Goal: Task Accomplishment & Management: Complete application form

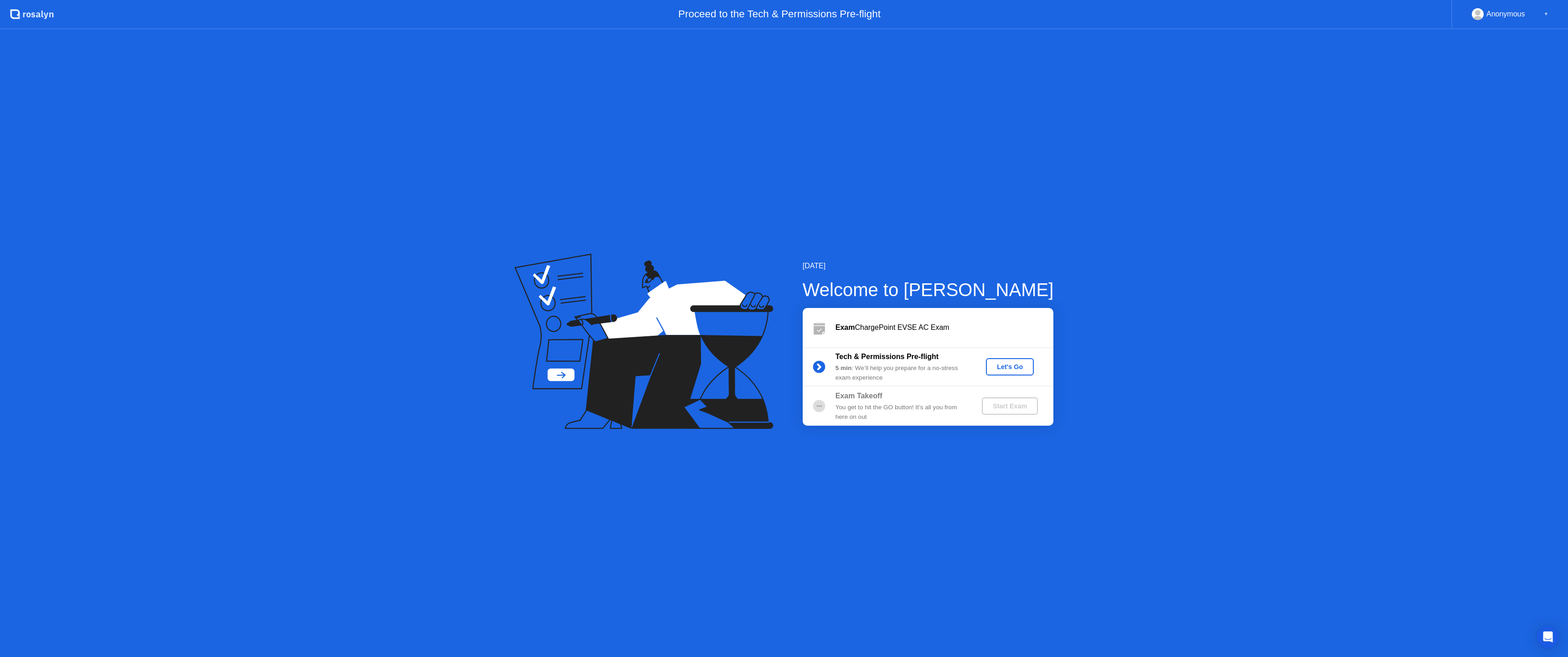
click at [1001, 361] on button "Let's Go" at bounding box center [1010, 367] width 48 height 18
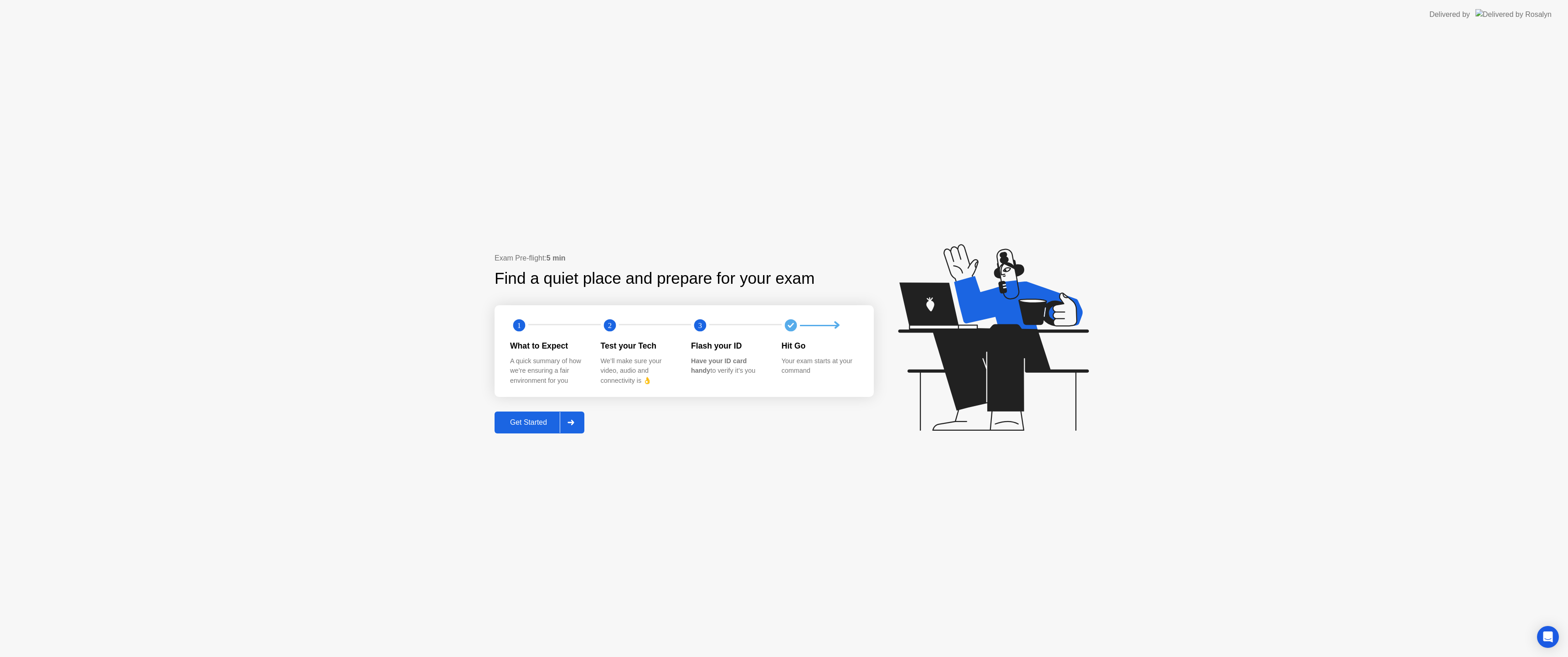
click at [531, 426] on div "Get Started" at bounding box center [528, 422] width 62 height 8
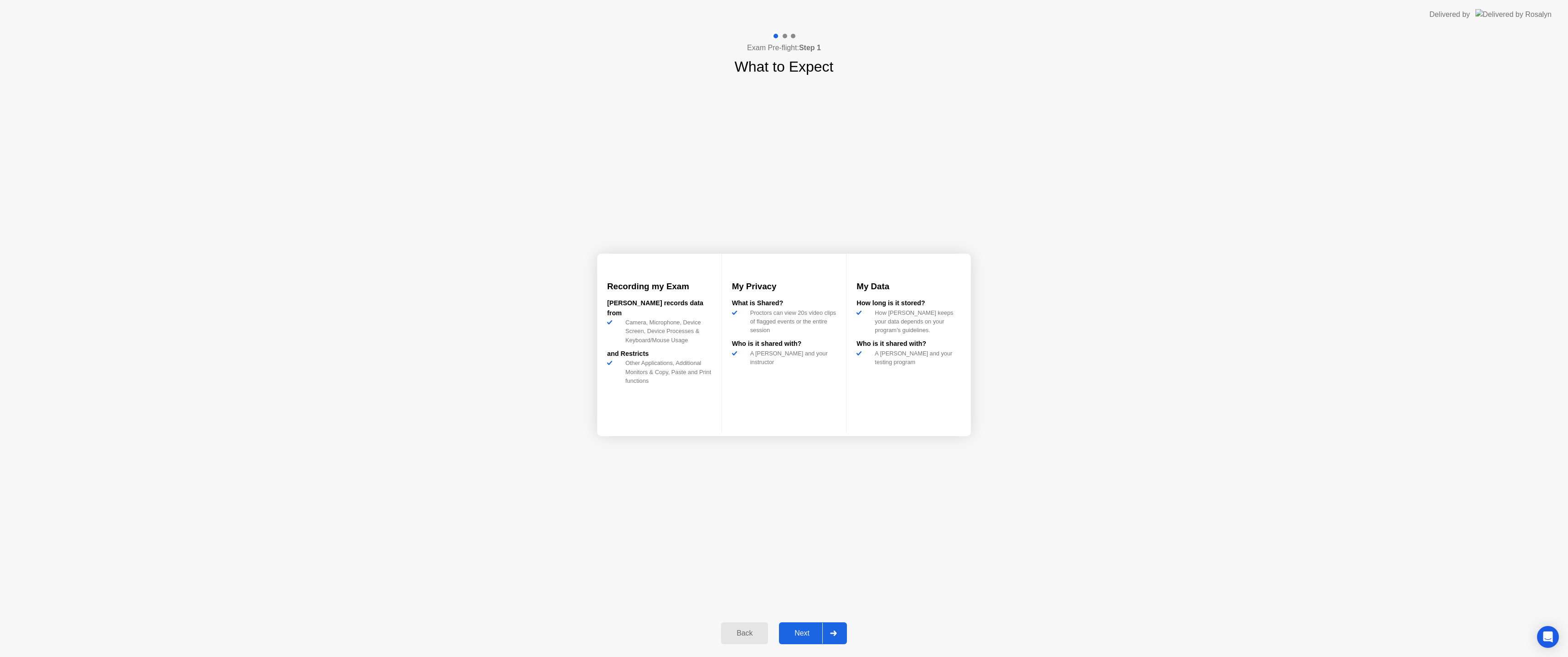
click at [790, 636] on div "Next" at bounding box center [802, 632] width 40 height 8
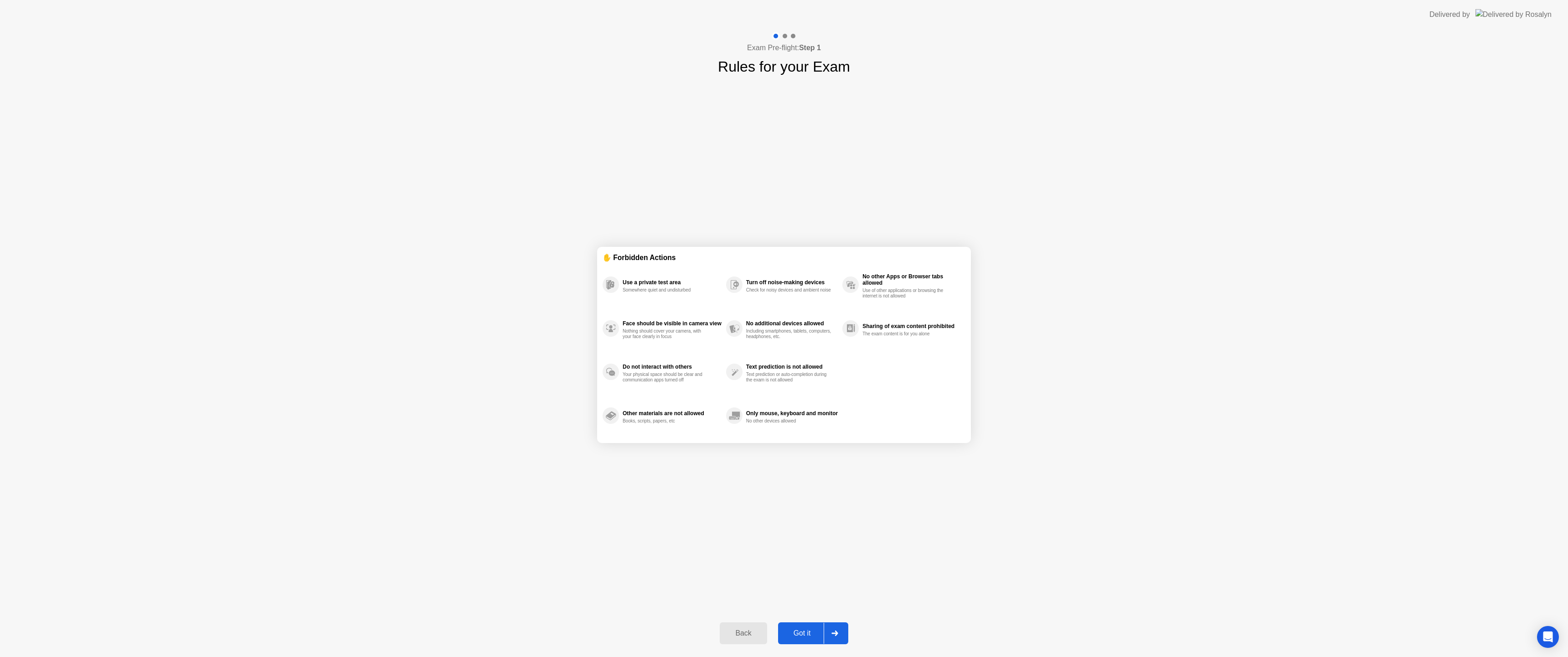
click at [793, 629] on div "Got it" at bounding box center [802, 632] width 42 height 8
select select "*******"
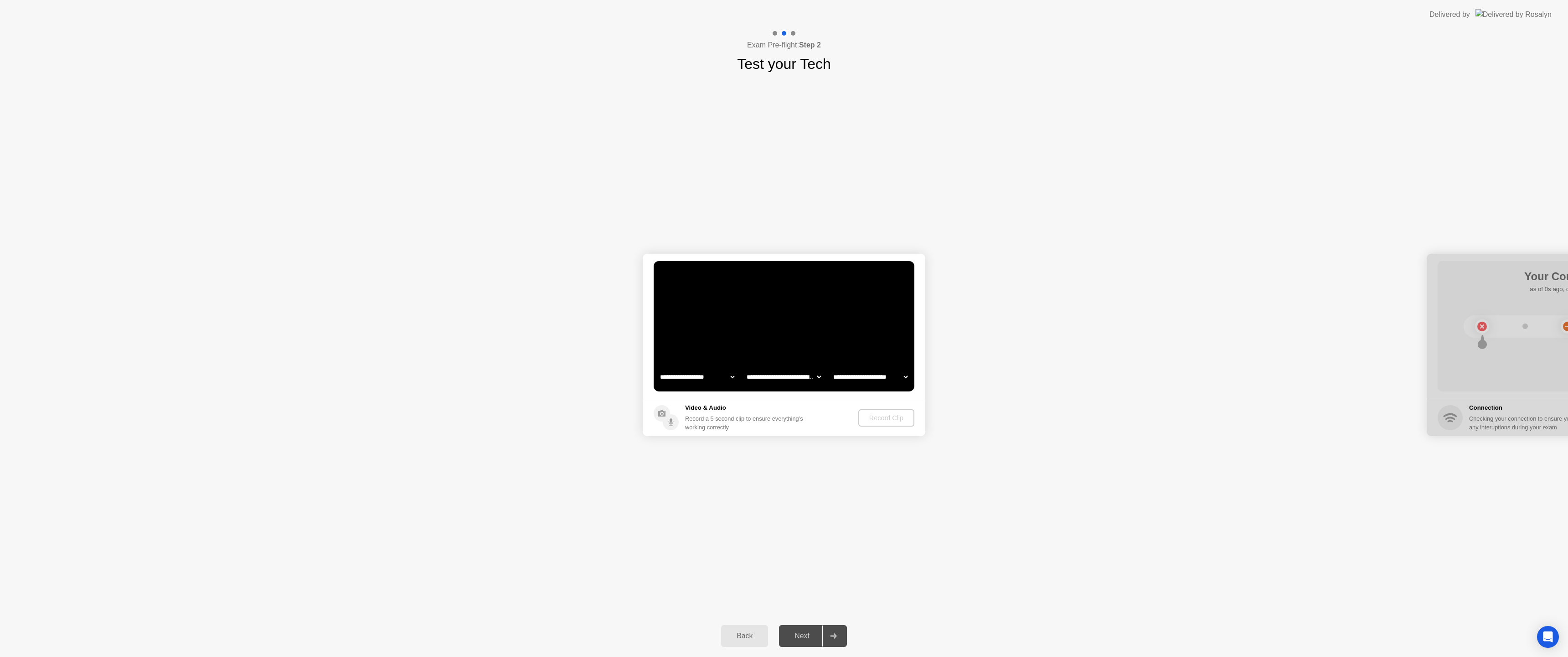
drag, startPoint x: 1438, startPoint y: 270, endPoint x: 916, endPoint y: 188, distance: 528.4
click at [1131, 225] on div "**********" at bounding box center [784, 344] width 1568 height 540
click at [752, 637] on div "Back" at bounding box center [745, 635] width 41 height 8
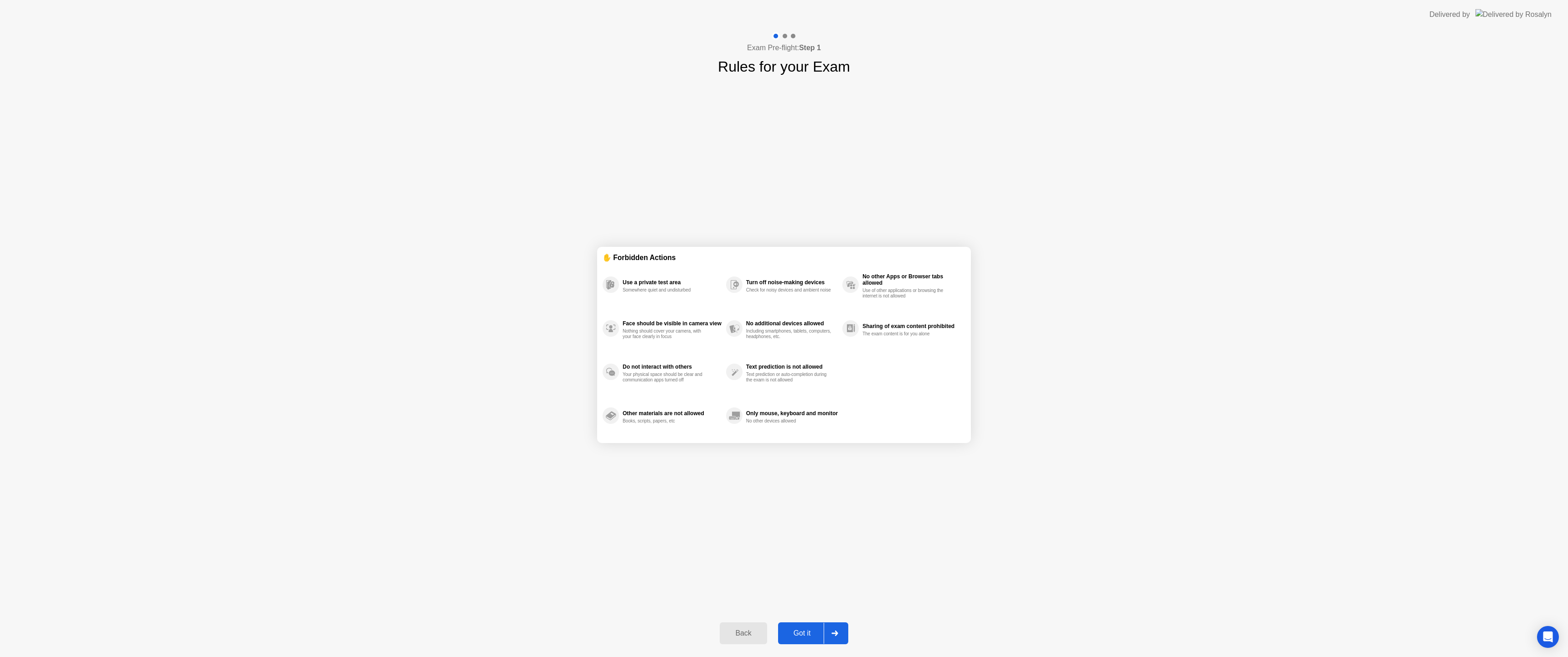
click at [227, 143] on div "Exam Pre-flight: Step 1 Rules for your Exam ✋ Forbidden Actions Use a private t…" at bounding box center [784, 343] width 1568 height 627
click at [740, 637] on div "Back" at bounding box center [744, 632] width 41 height 8
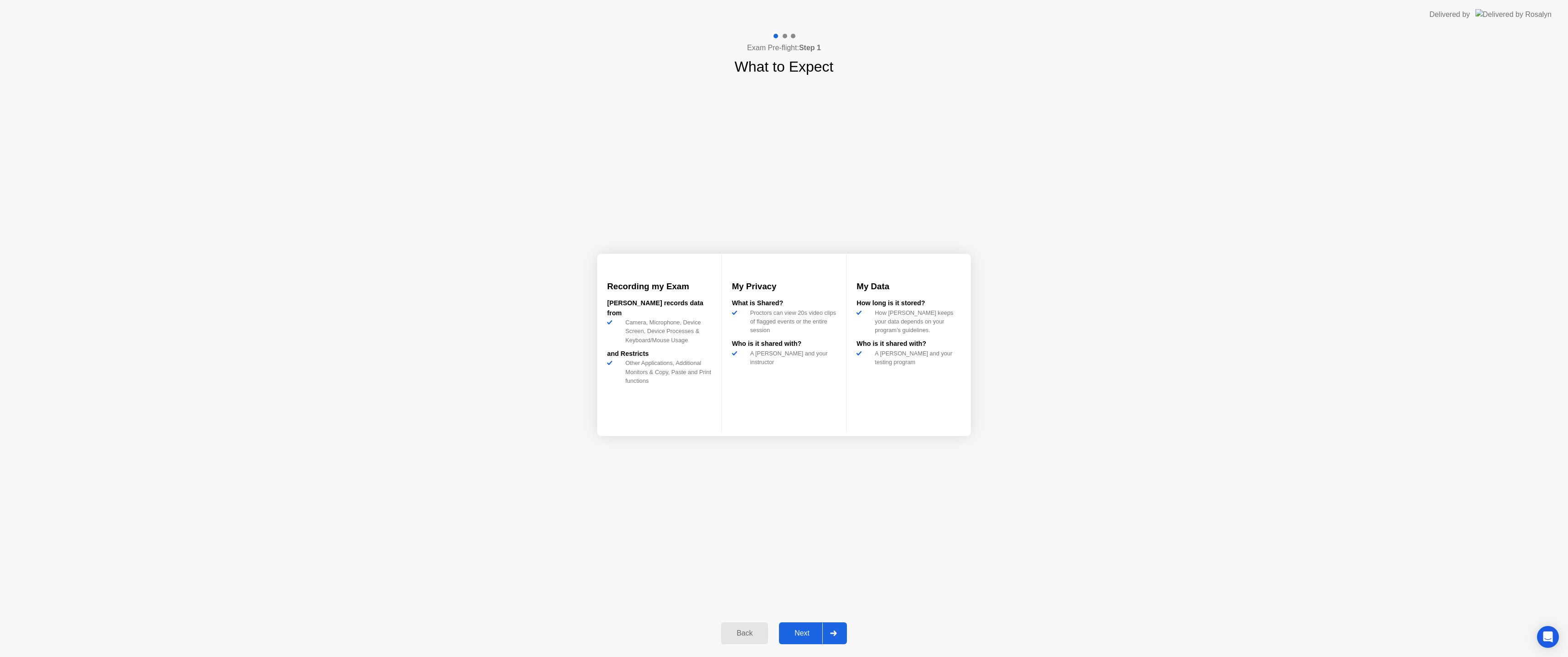
click at [740, 637] on div "Back" at bounding box center [745, 632] width 41 height 8
